Goal: Answer question/provide support

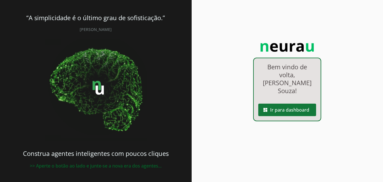
click at [286, 103] on span at bounding box center [287, 110] width 58 height 14
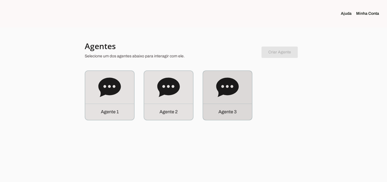
click at [244, 107] on div "Agente 3" at bounding box center [227, 111] width 49 height 16
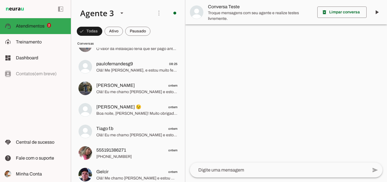
scroll to position [198, 0]
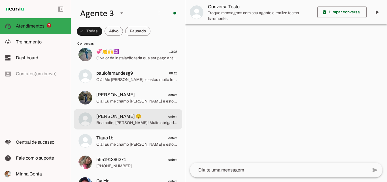
click at [129, 120] on span "Boa noite, [PERSON_NAME]! Muito obrigado pelo contato. Fico à disposição para a…" at bounding box center [136, 123] width 81 height 6
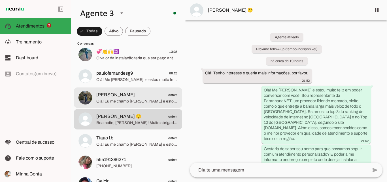
click at [135, 104] on span "Olá! Eu me chamo [PERSON_NAME] e estou muito feliz pela oportunidade de convers…" at bounding box center [136, 101] width 81 height 6
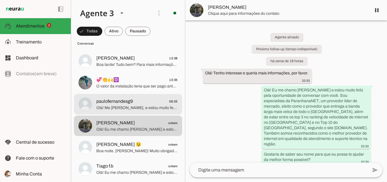
scroll to position [170, 0]
click at [133, 99] on span "paulofernandesg9 08:25" at bounding box center [136, 101] width 81 height 7
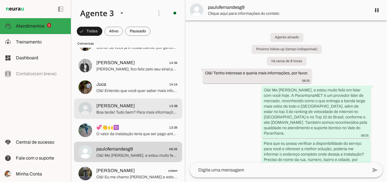
scroll to position [113, 0]
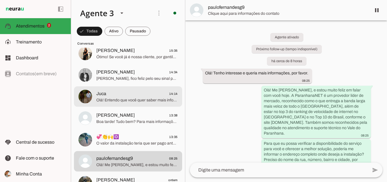
click at [133, 95] on span "Juca 14:14" at bounding box center [136, 93] width 81 height 7
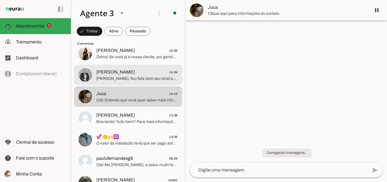
click at [135, 77] on span "[PERSON_NAME], fico feliz pelo seu sinal positivo! Para garantir sua vaga e tod…" at bounding box center [136, 79] width 81 height 6
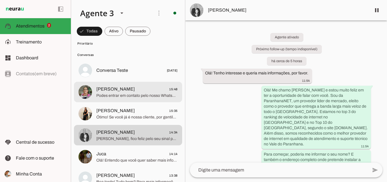
scroll to position [57, 0]
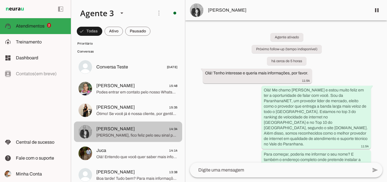
click at [127, 130] on span "[PERSON_NAME] 14:34" at bounding box center [136, 128] width 81 height 7
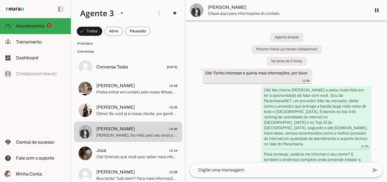
click at [274, 14] on span "Clique aqui para informações do contato" at bounding box center [287, 14] width 159 height 6
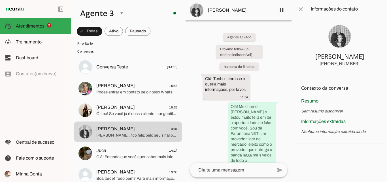
drag, startPoint x: 333, startPoint y: 64, endPoint x: 359, endPoint y: 63, distance: 26.4
click at [359, 63] on section "[PERSON_NAME] [PHONE_NUMBER]" at bounding box center [340, 46] width 86 height 56
drag, startPoint x: 208, startPoint y: 120, endPoint x: 147, endPoint y: 114, distance: 61.0
click at [208, 120] on div "Agente ativado Próximo follow-up (tempo indisponível) há cerca de 5 horas Olá! …" at bounding box center [238, 91] width 107 height 142
